Goal: Information Seeking & Learning: Learn about a topic

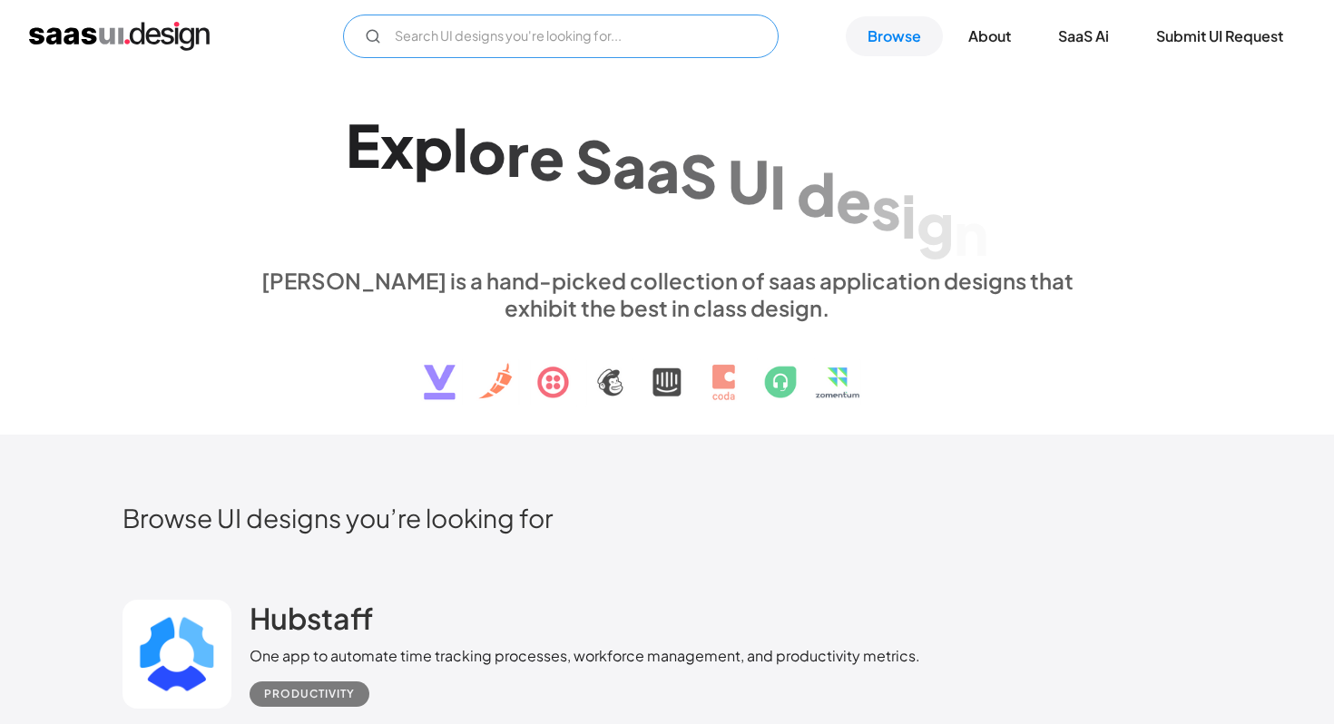
click at [384, 41] on input "Email Form" at bounding box center [561, 37] width 436 height 44
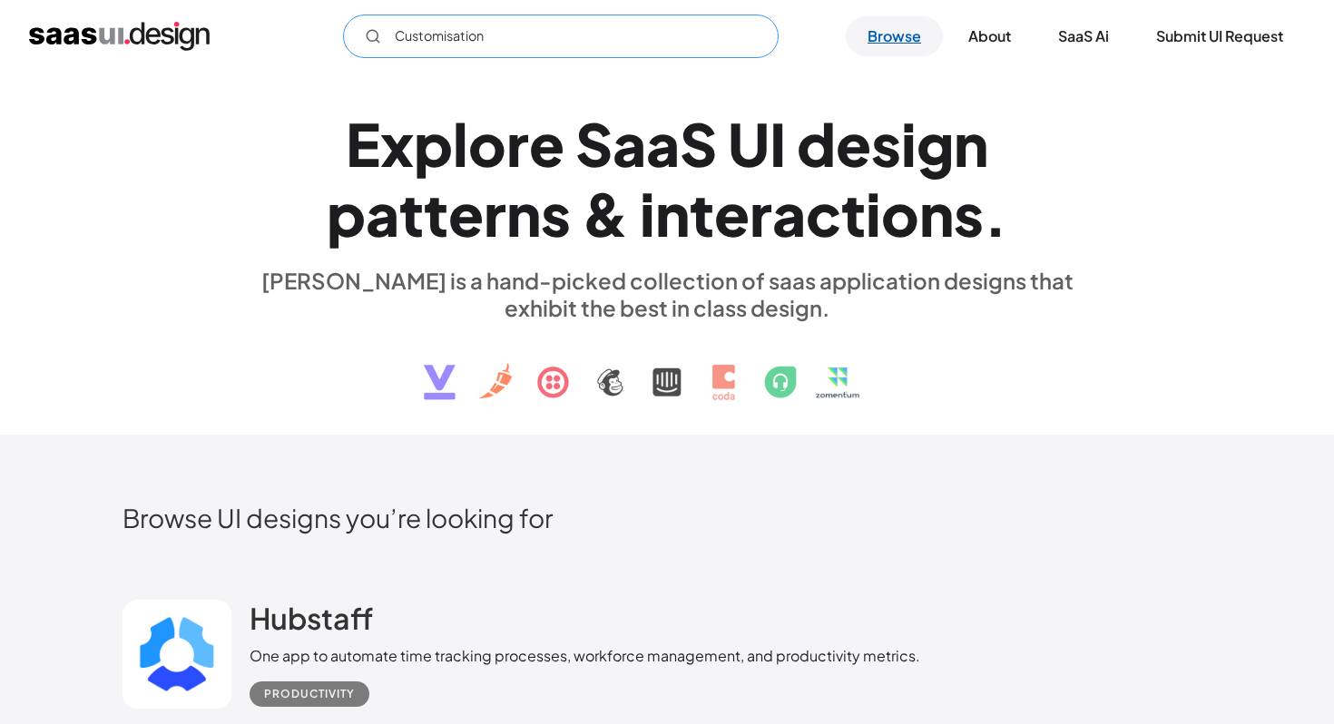
type input "Customisation"
click at [923, 29] on link "Browse" at bounding box center [894, 36] width 97 height 40
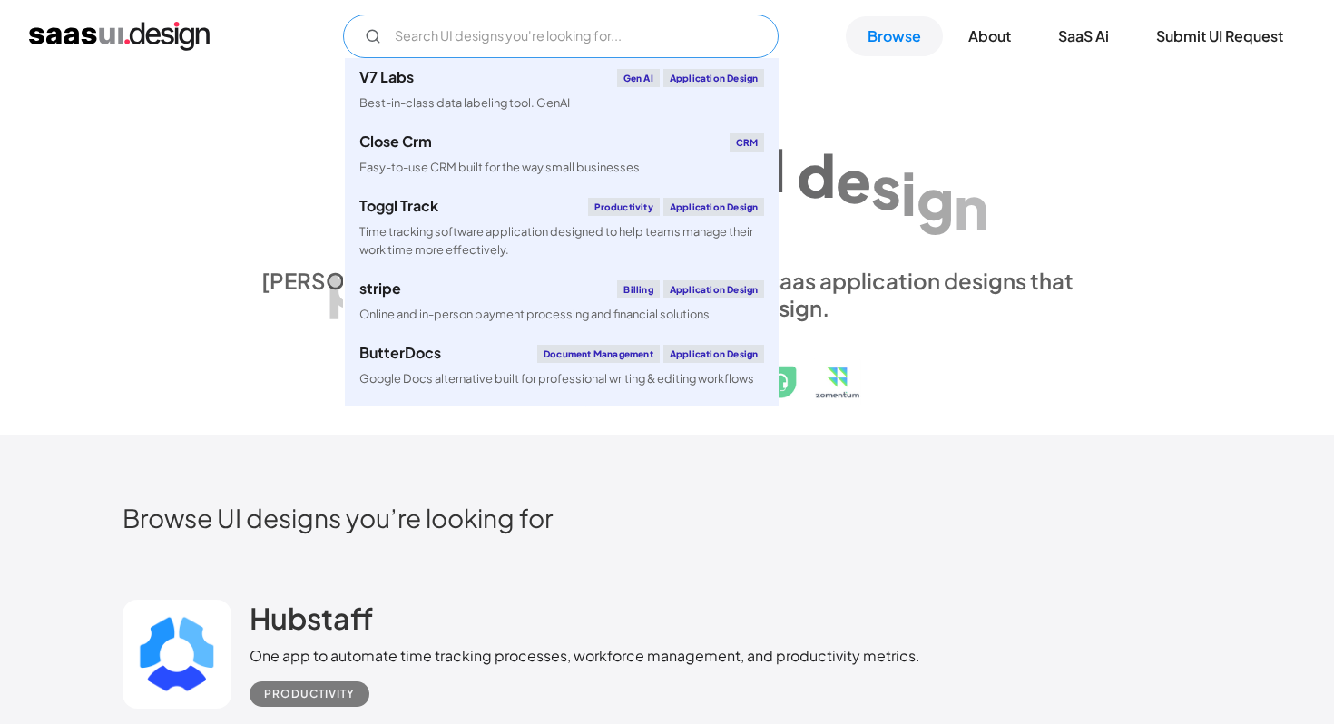
click at [664, 37] on input "Email Form" at bounding box center [561, 37] width 436 height 44
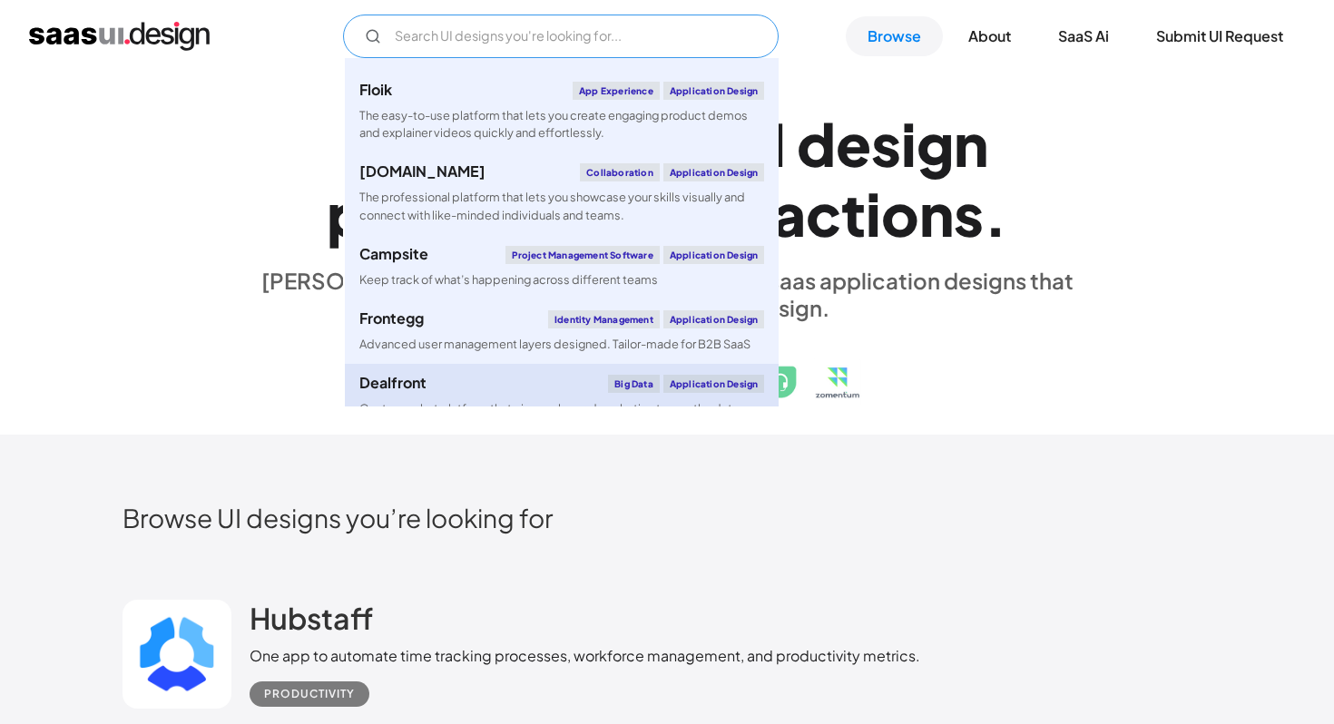
scroll to position [2325, 0]
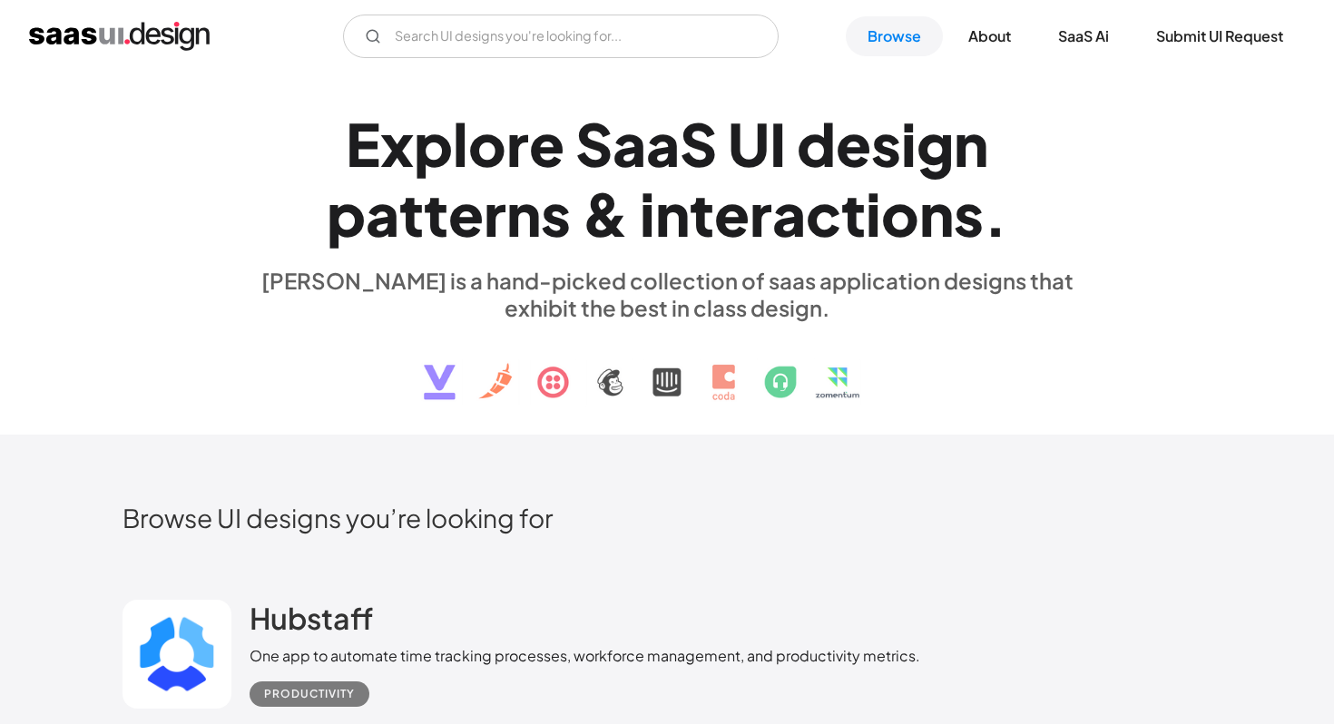
click at [914, 202] on div "o" at bounding box center [900, 214] width 38 height 70
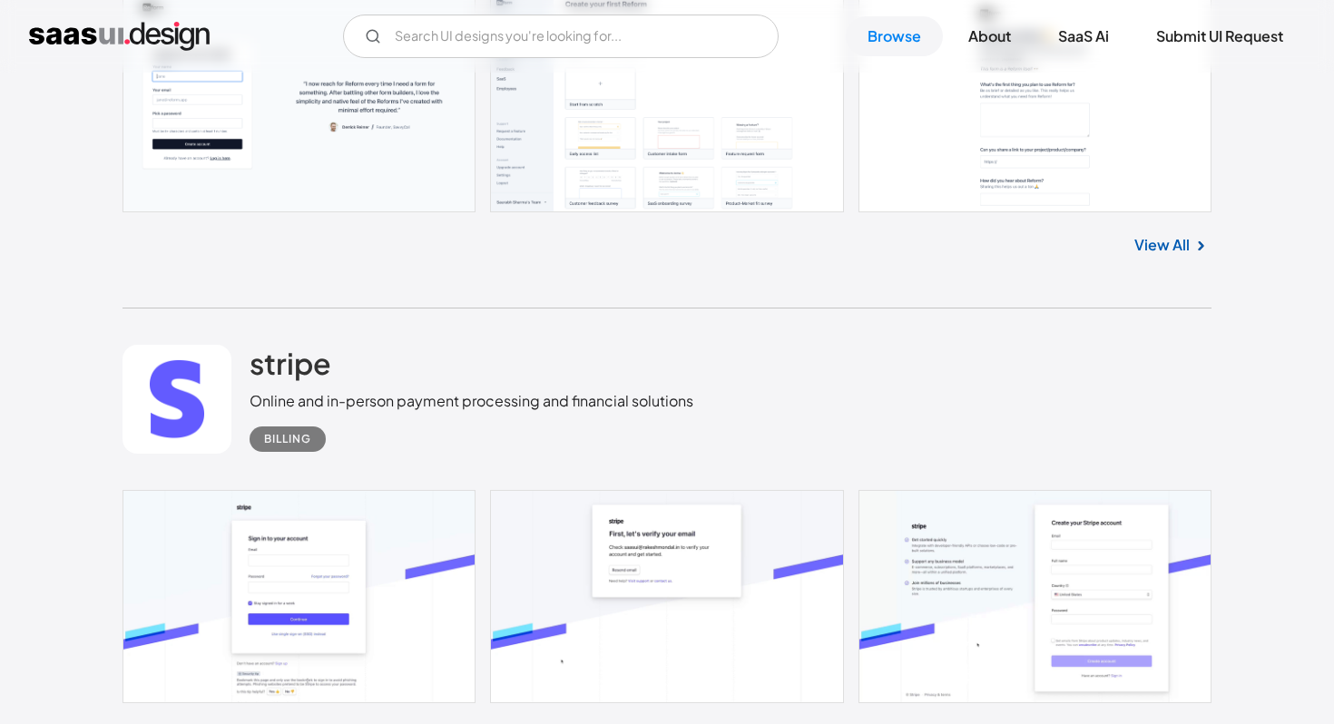
scroll to position [651, 0]
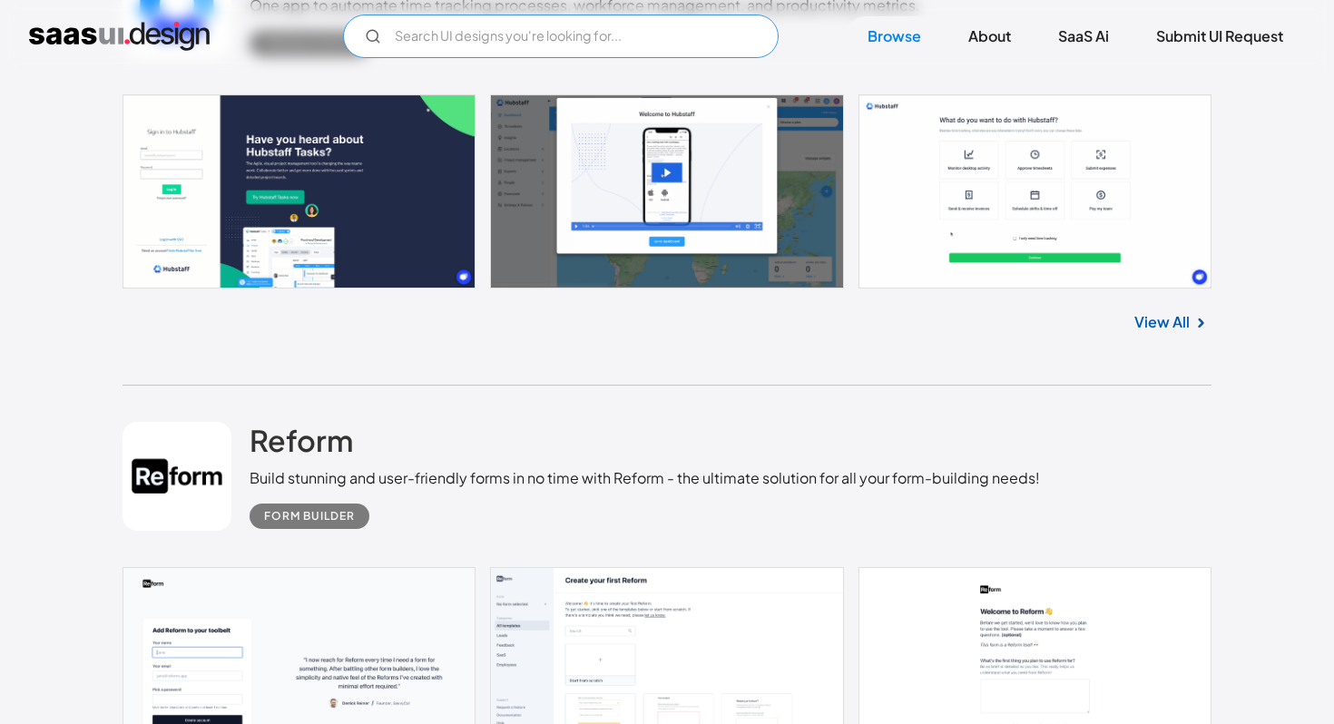
click at [504, 36] on input "Email Form" at bounding box center [561, 37] width 436 height 44
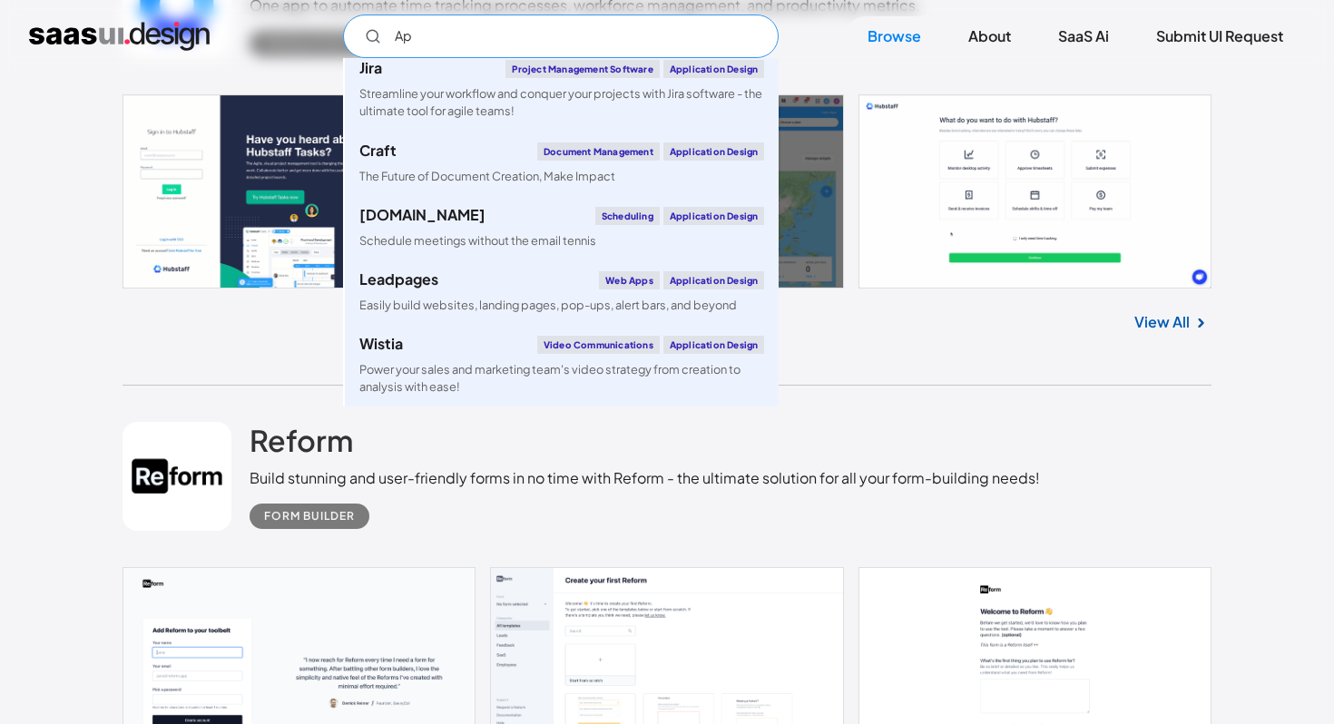
scroll to position [0, 0]
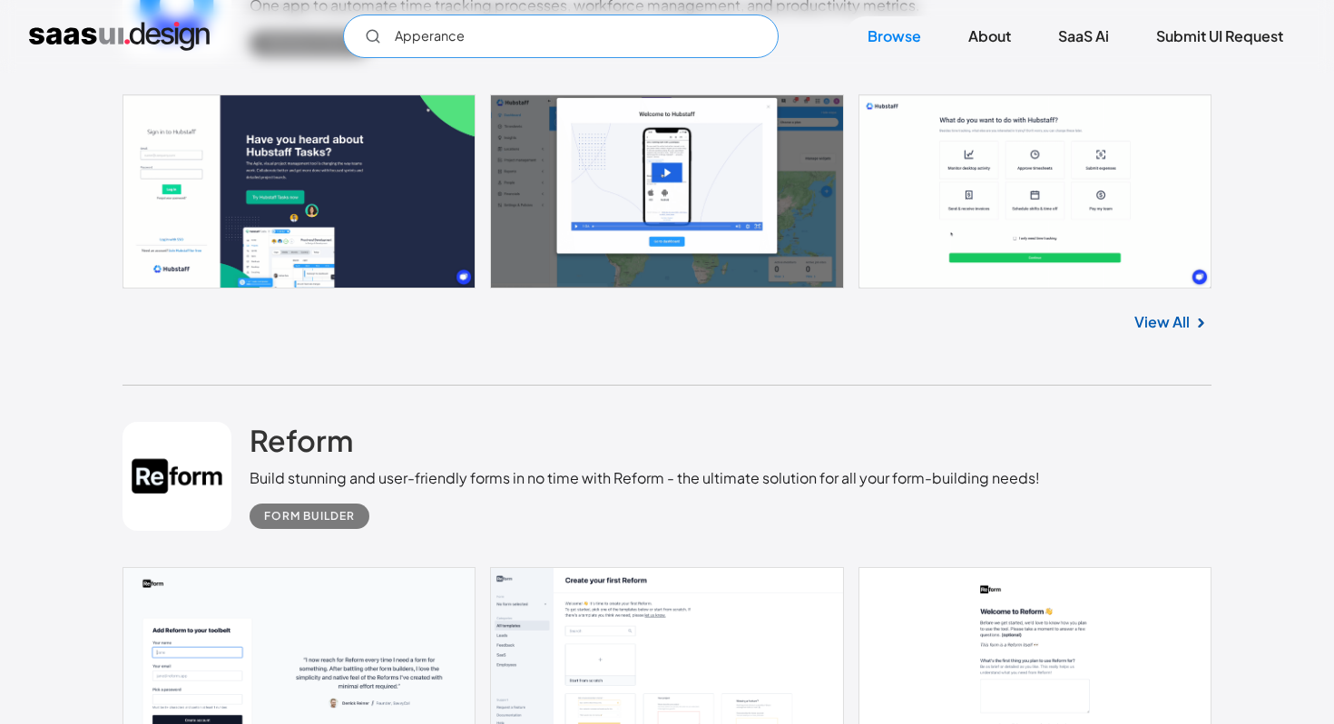
type input "Apperance"
